Goal: Check status: Check status

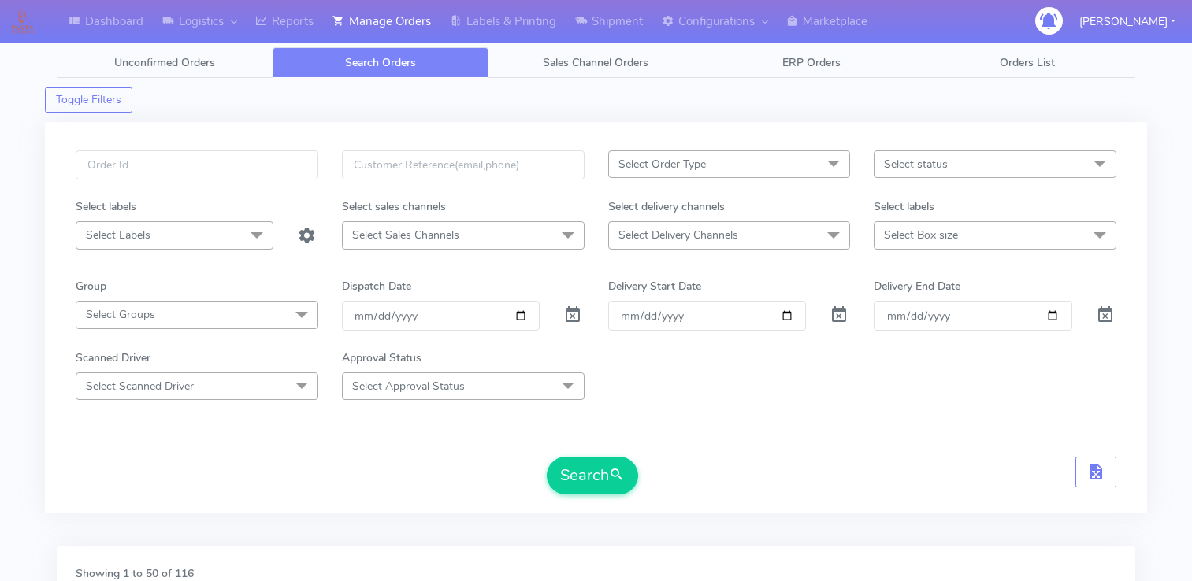
click at [786, 315] on input "Order" at bounding box center [707, 315] width 198 height 29
type input "[DATE]"
click at [1049, 313] on input "Delivery End Date" at bounding box center [973, 315] width 198 height 29
type input "[DATE]"
click at [970, 169] on span "Select status" at bounding box center [995, 164] width 243 height 28
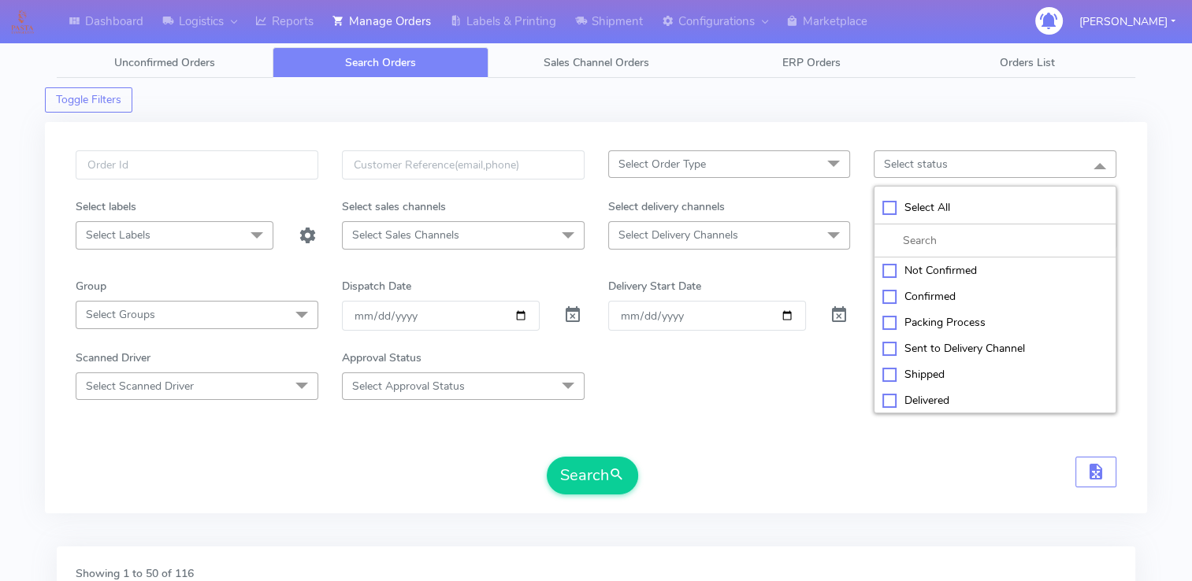
click at [927, 293] on div "Confirmed" at bounding box center [994, 296] width 225 height 17
checkbox input "true"
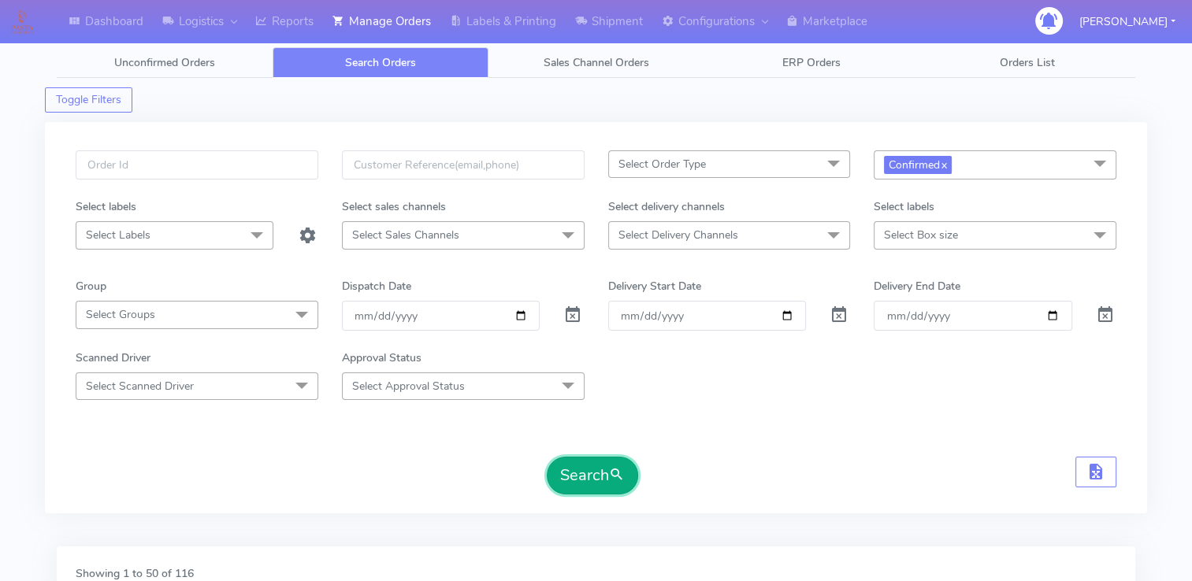
click at [607, 468] on button "Search" at bounding box center [592, 476] width 91 height 38
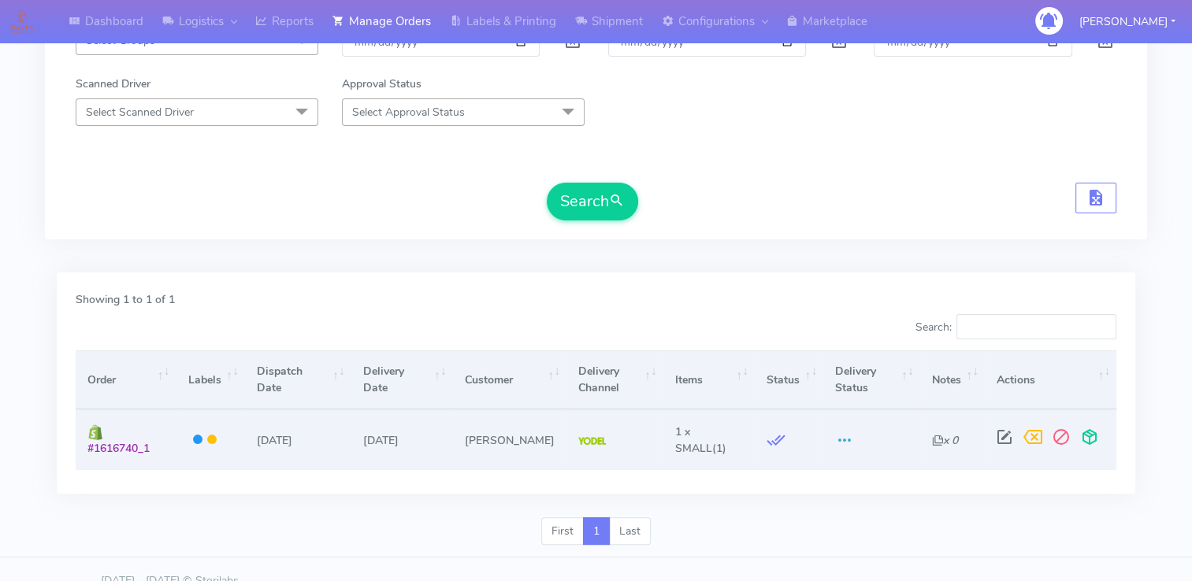
scroll to position [295, 0]
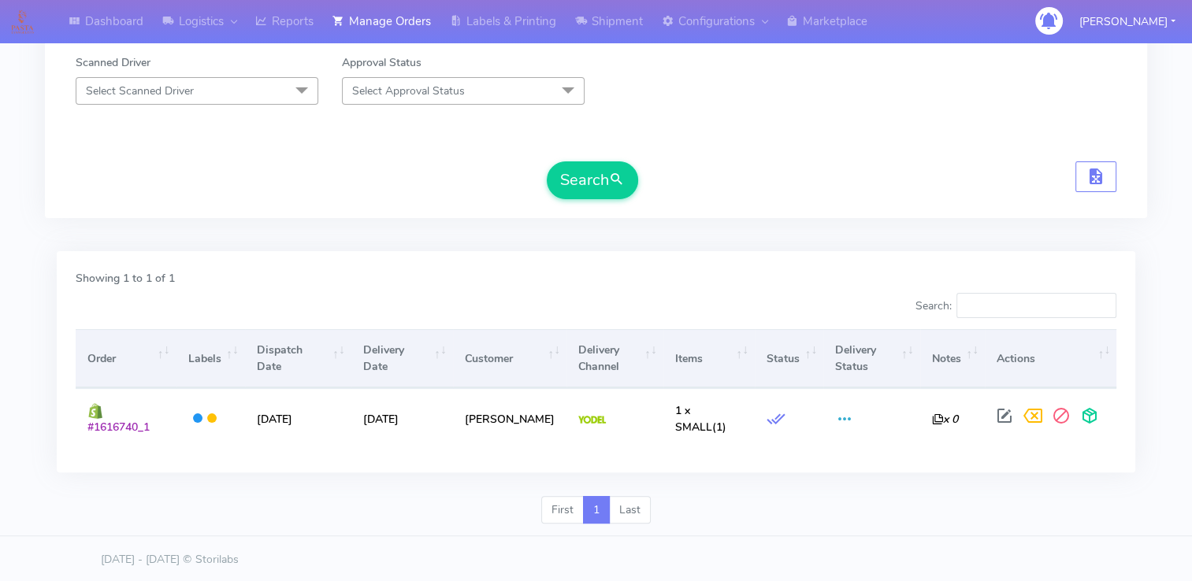
click at [529, 183] on div "Search" at bounding box center [596, 181] width 1041 height 38
click at [608, 175] on button "Search" at bounding box center [592, 181] width 91 height 38
click at [585, 177] on button "Search" at bounding box center [592, 181] width 91 height 38
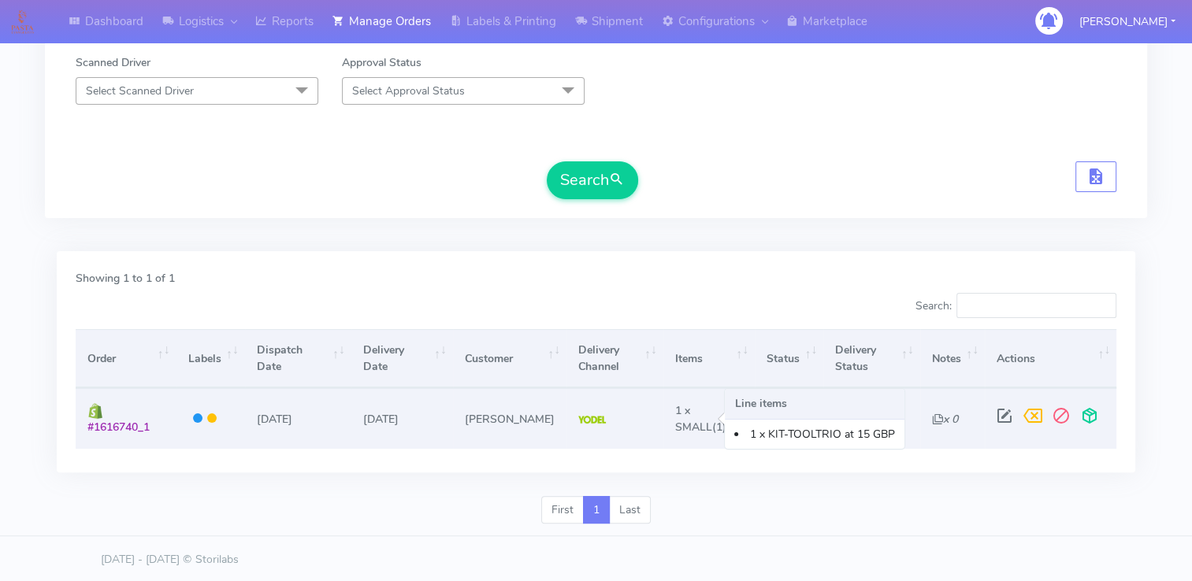
click at [681, 429] on span "1 x SMALL" at bounding box center [693, 419] width 37 height 32
click at [1004, 418] on span at bounding box center [1004, 419] width 28 height 15
select select "5"
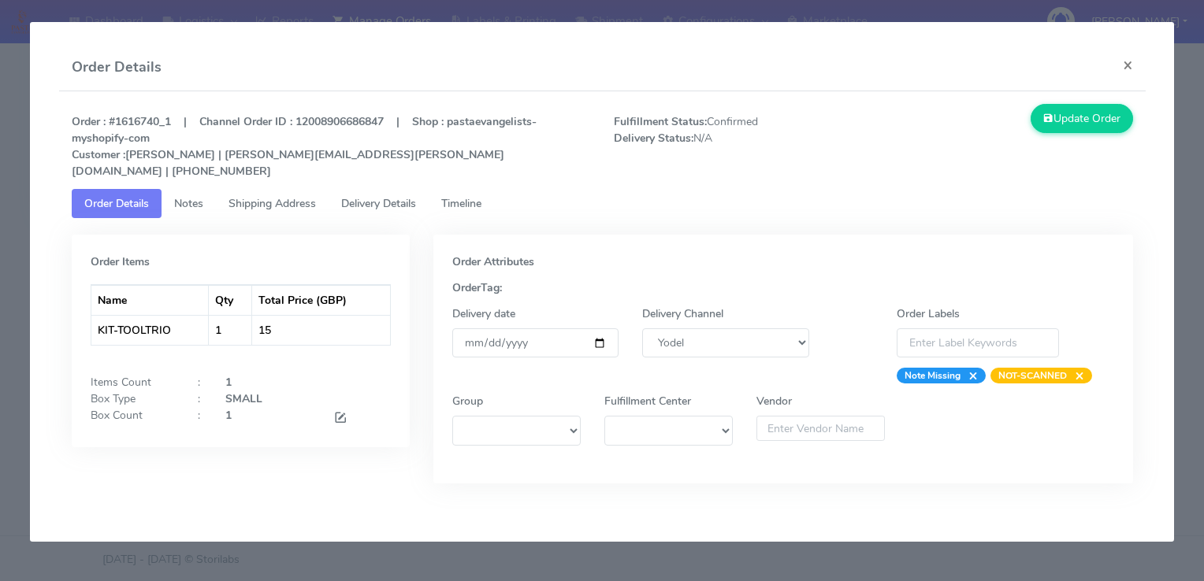
click at [481, 196] on span "Timeline" at bounding box center [461, 203] width 40 height 15
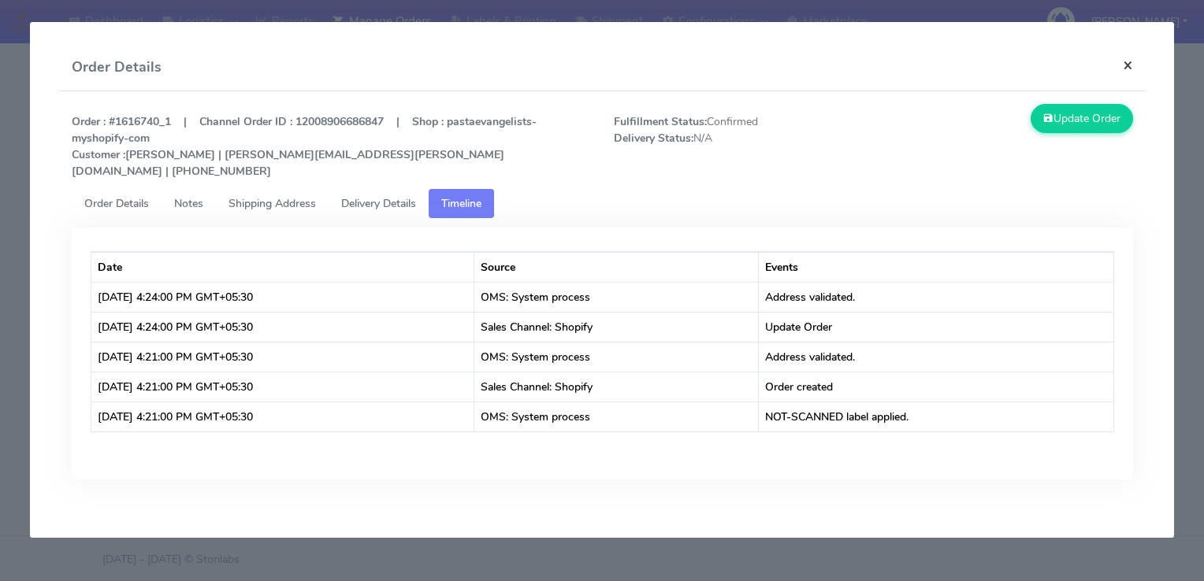
click at [1124, 65] on button "×" at bounding box center [1127, 65] width 35 height 42
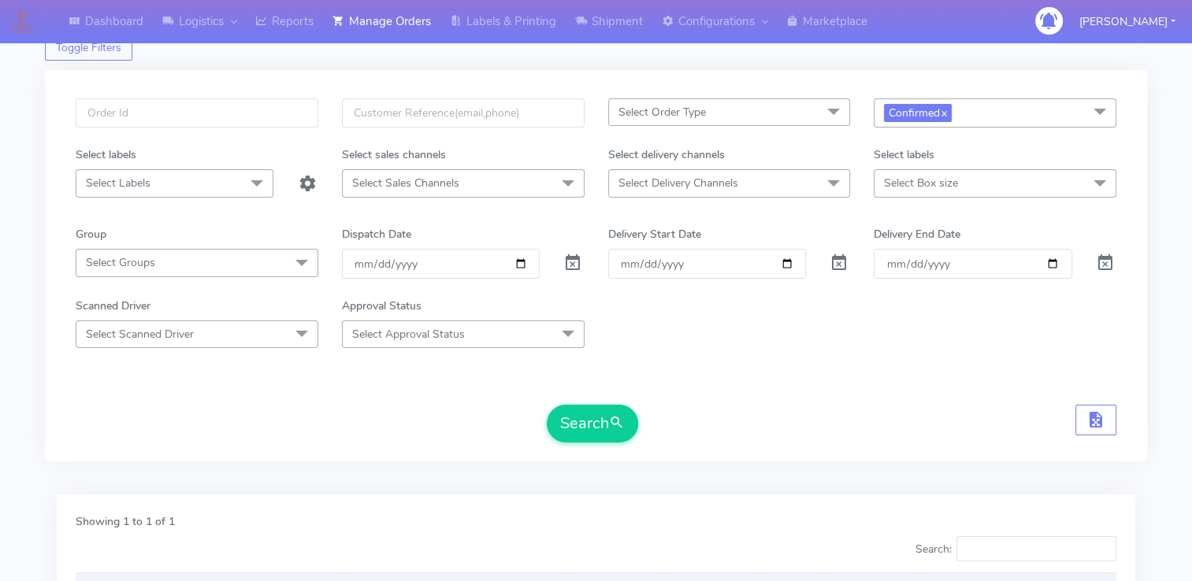
scroll to position [0, 0]
